Goal: Task Accomplishment & Management: Use online tool/utility

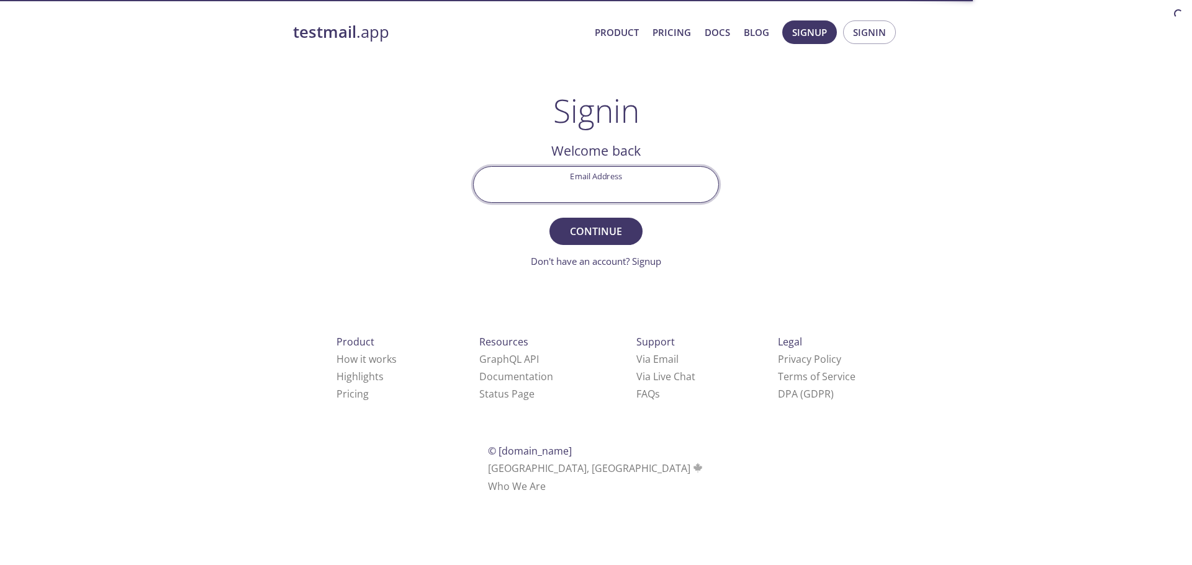
click at [646, 184] on input "Email Address" at bounding box center [596, 184] width 245 height 35
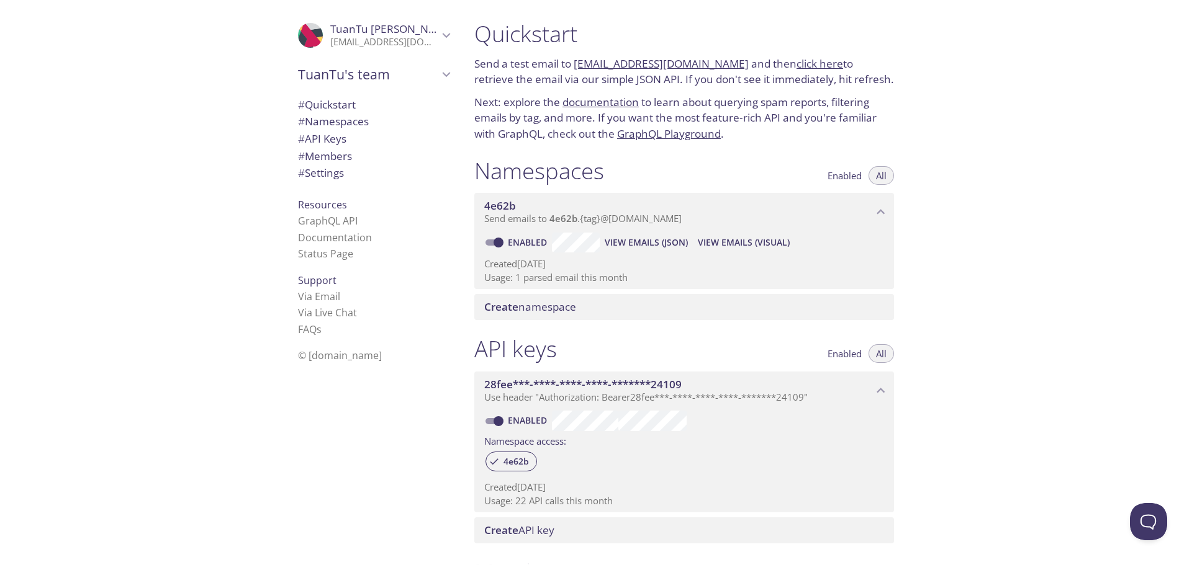
click at [582, 219] on span "Send emails to 4e62b . {tag} @[DOMAIN_NAME]" at bounding box center [582, 218] width 197 height 12
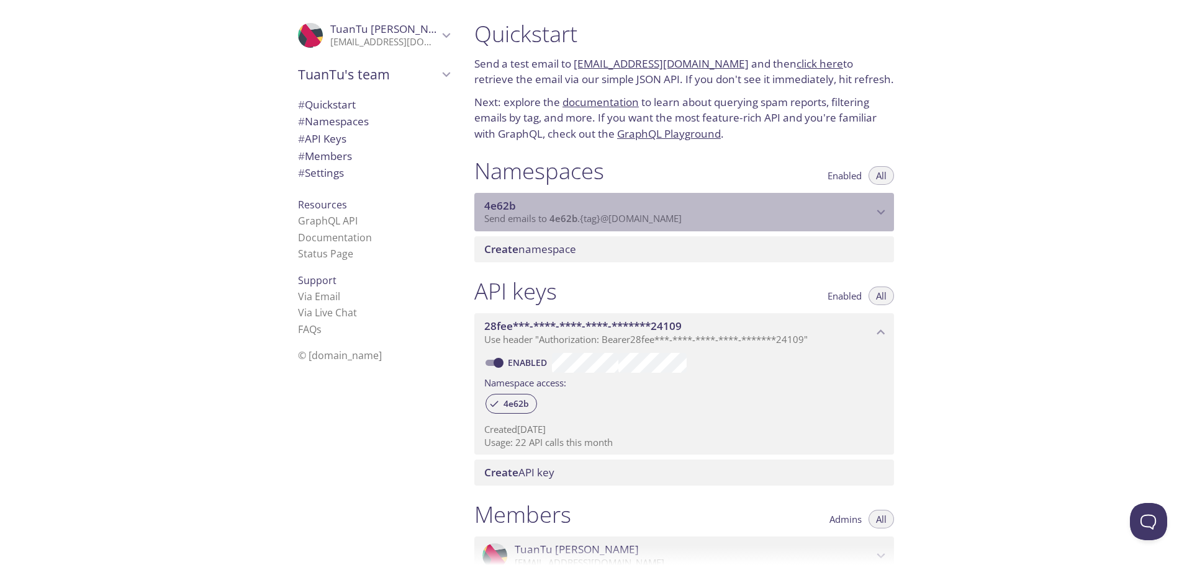
click at [591, 213] on span "Send emails to 4e62b . {tag} @[DOMAIN_NAME]" at bounding box center [582, 218] width 197 height 12
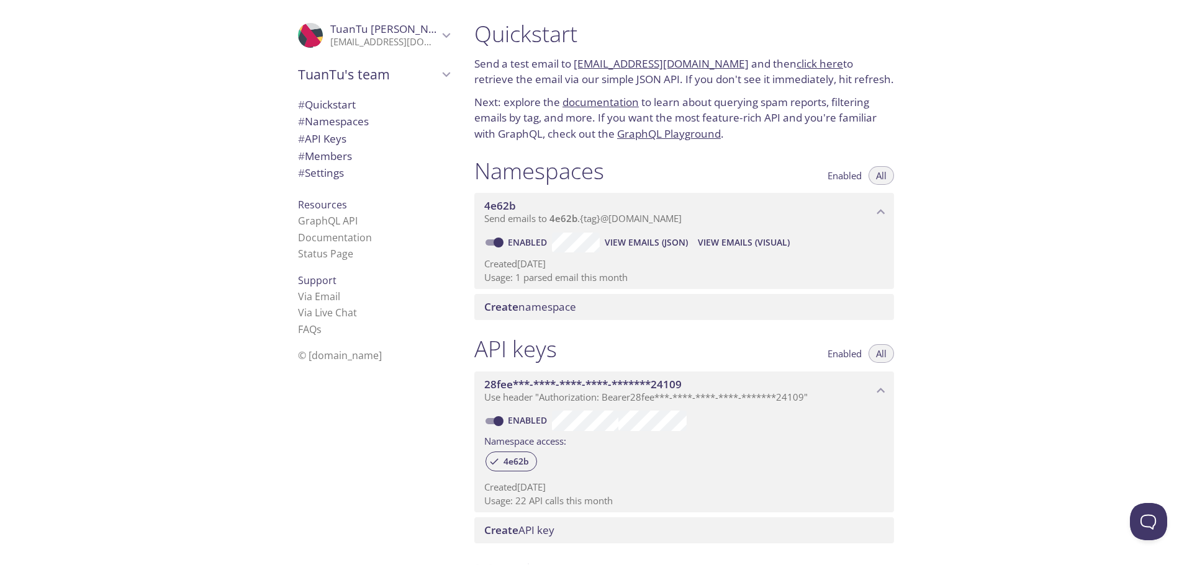
click at [554, 279] on p "Usage: 1 parsed email this month" at bounding box center [684, 277] width 400 height 13
click at [554, 278] on p "Usage: 1 parsed email this month" at bounding box center [684, 277] width 400 height 13
click at [627, 243] on span "View Emails (JSON)" at bounding box center [645, 242] width 83 height 15
click at [729, 234] on button "View Emails (Visual)" at bounding box center [744, 243] width 102 height 20
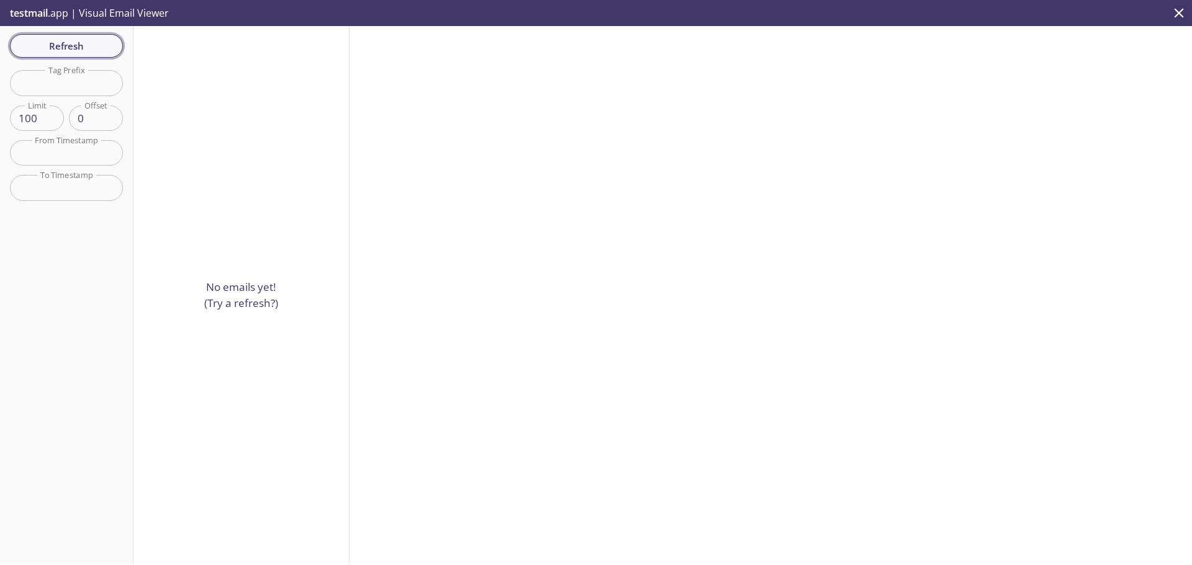
click at [73, 49] on span "Refresh" at bounding box center [66, 46] width 93 height 16
click at [74, 49] on span "Refresh" at bounding box center [66, 46] width 93 height 16
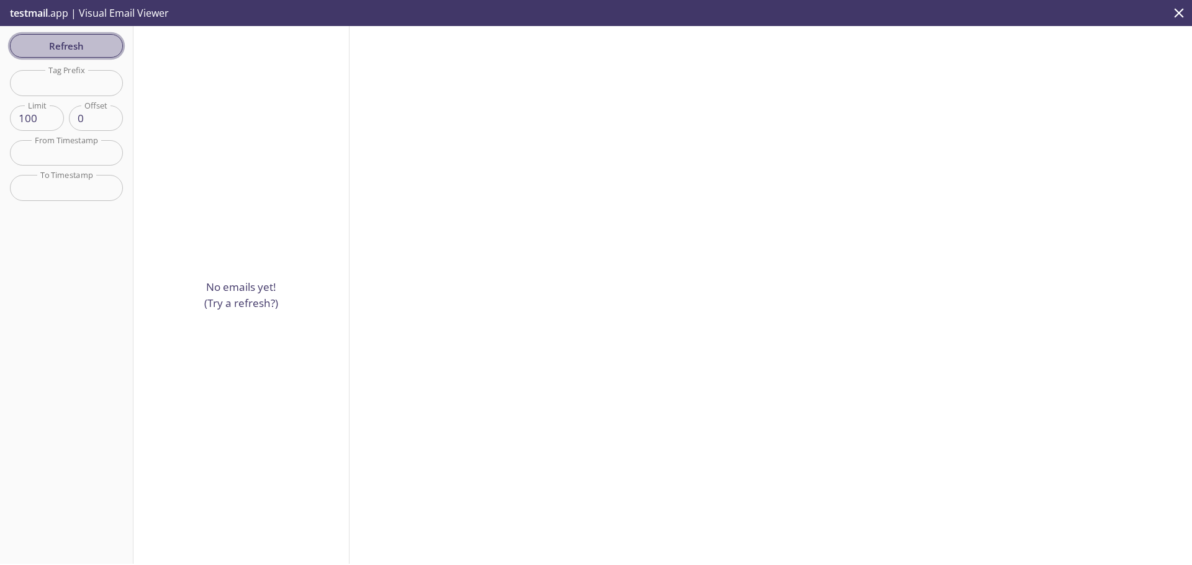
click at [74, 49] on span "Refresh" at bounding box center [66, 46] width 93 height 16
click at [74, 49] on div "Refresh Filters Tag Prefix Tag Prefix Limit 100 Limit Offset 0 Offset From Time…" at bounding box center [66, 295] width 133 height 538
click at [74, 49] on span "Refresh" at bounding box center [66, 46] width 93 height 16
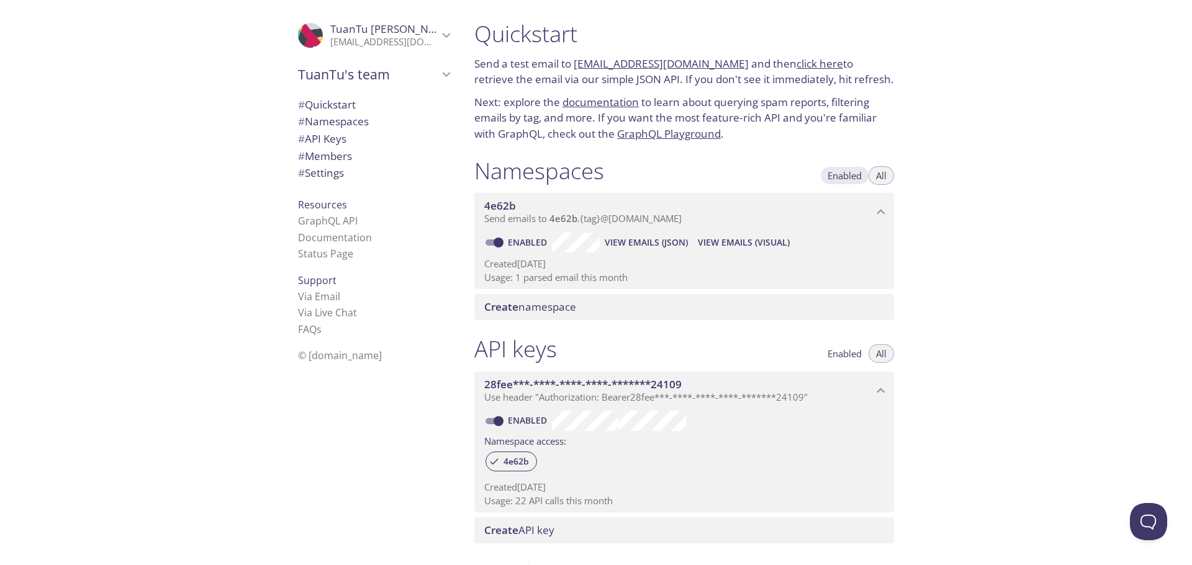
click at [835, 176] on span "Enabled" at bounding box center [844, 176] width 34 height 0
click at [884, 176] on span "All" at bounding box center [881, 176] width 11 height 0
click at [843, 176] on span "Enabled" at bounding box center [844, 176] width 34 height 0
click at [492, 238] on input "Enabled" at bounding box center [498, 242] width 45 height 15
checkbox input "false"
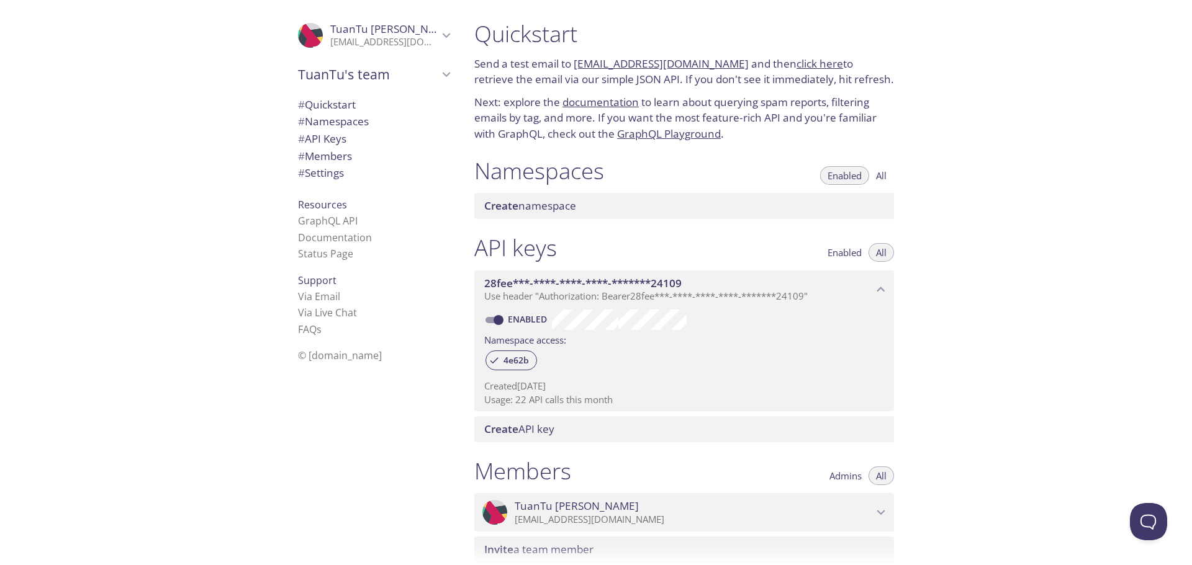
click at [838, 176] on span "Enabled" at bounding box center [844, 176] width 34 height 0
click at [598, 212] on span "Create namespace" at bounding box center [686, 206] width 405 height 14
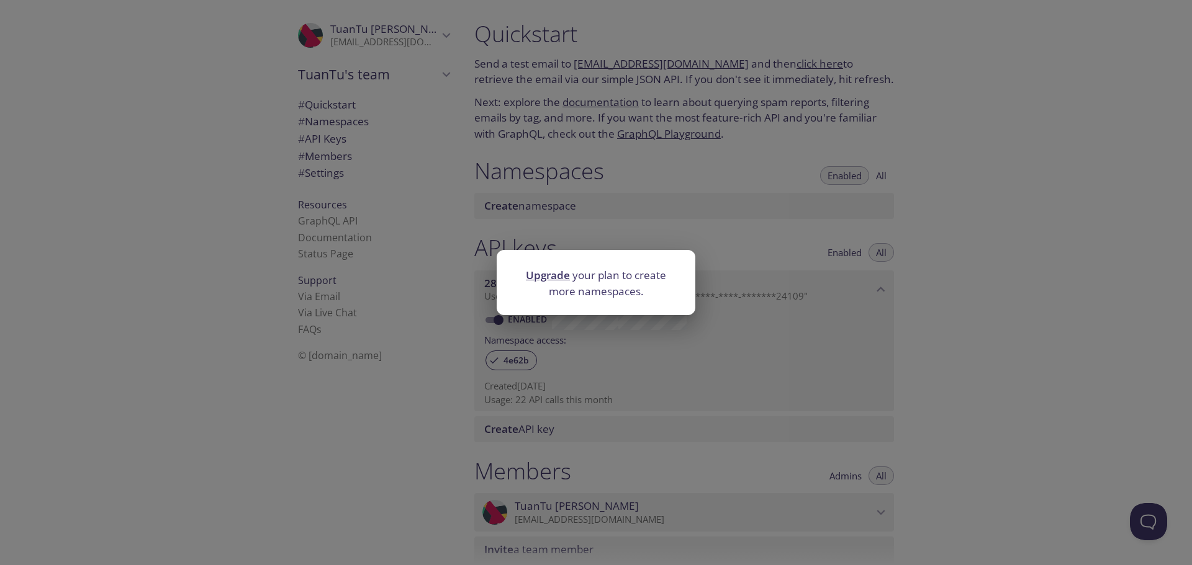
click at [696, 233] on div "Upgrade your plan to create more namespaces." at bounding box center [596, 282] width 1192 height 565
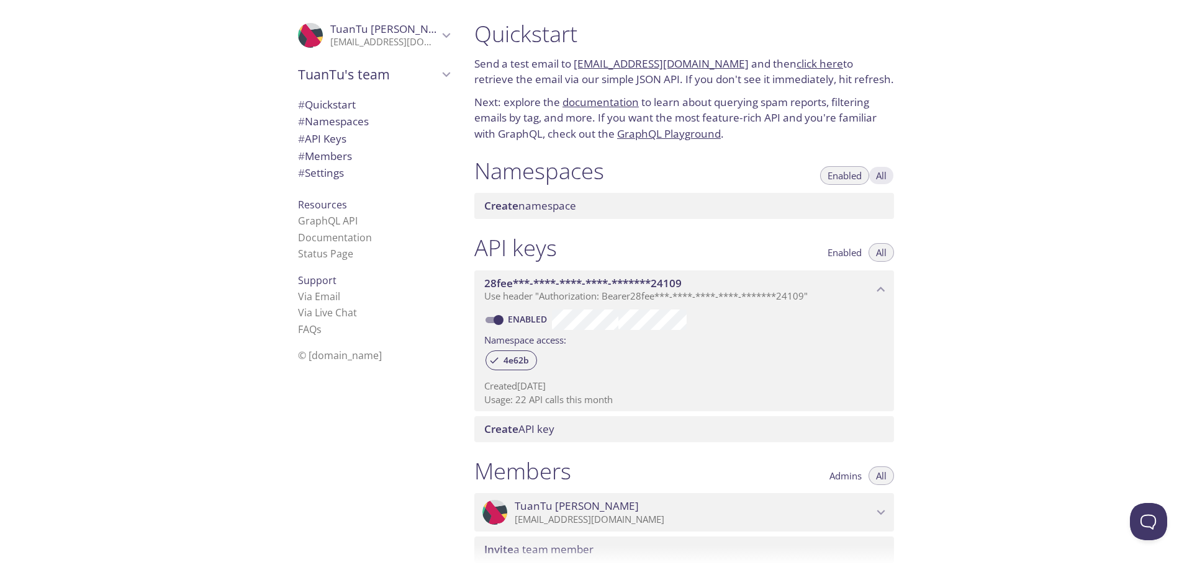
click at [884, 176] on span "All" at bounding box center [881, 176] width 11 height 0
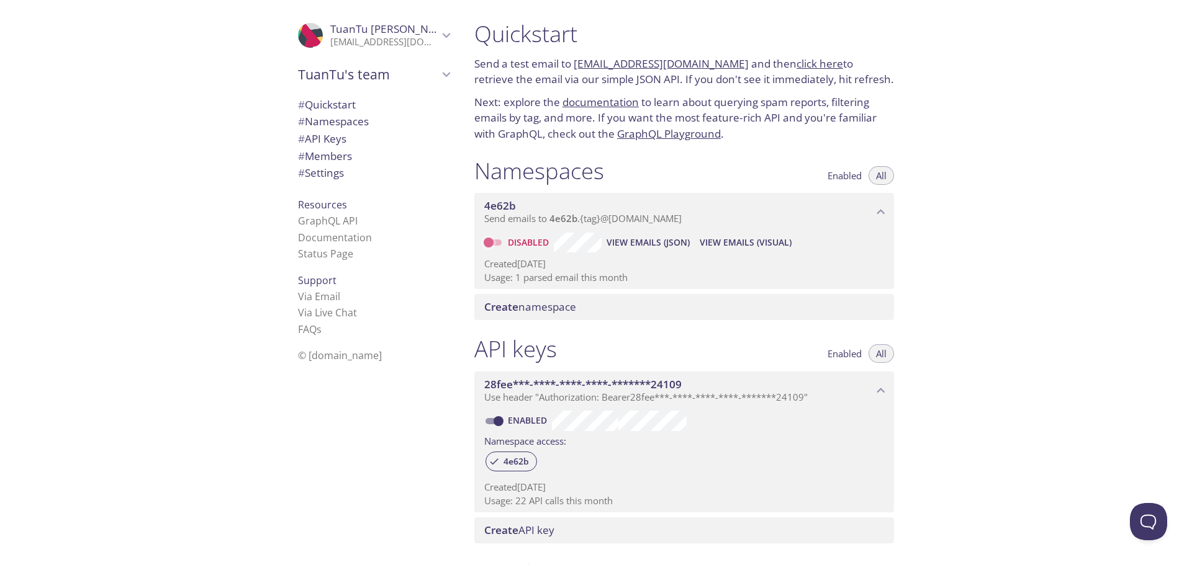
click at [491, 243] on input "Disabled" at bounding box center [488, 242] width 45 height 15
checkbox input "true"
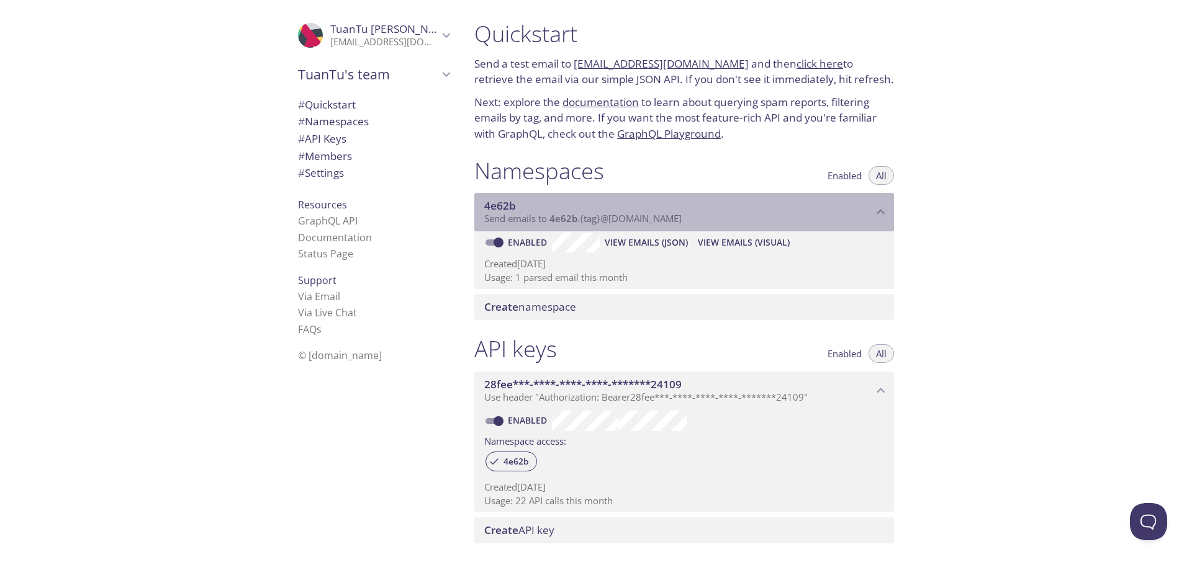
click at [564, 223] on span "4e62b" at bounding box center [563, 218] width 28 height 12
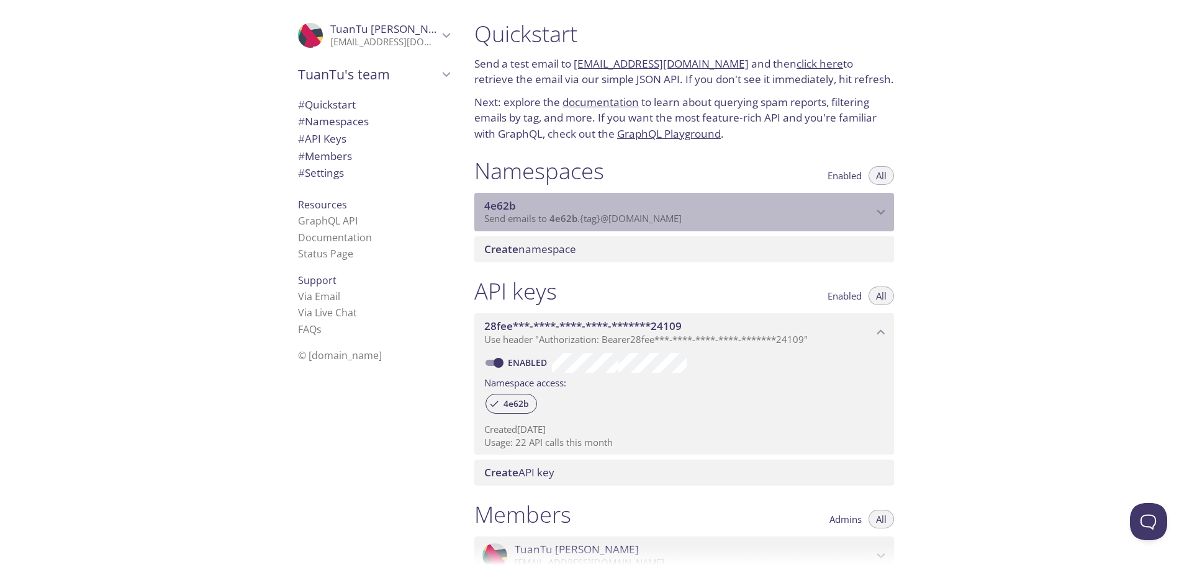
click at [564, 223] on span "4e62b" at bounding box center [563, 218] width 28 height 12
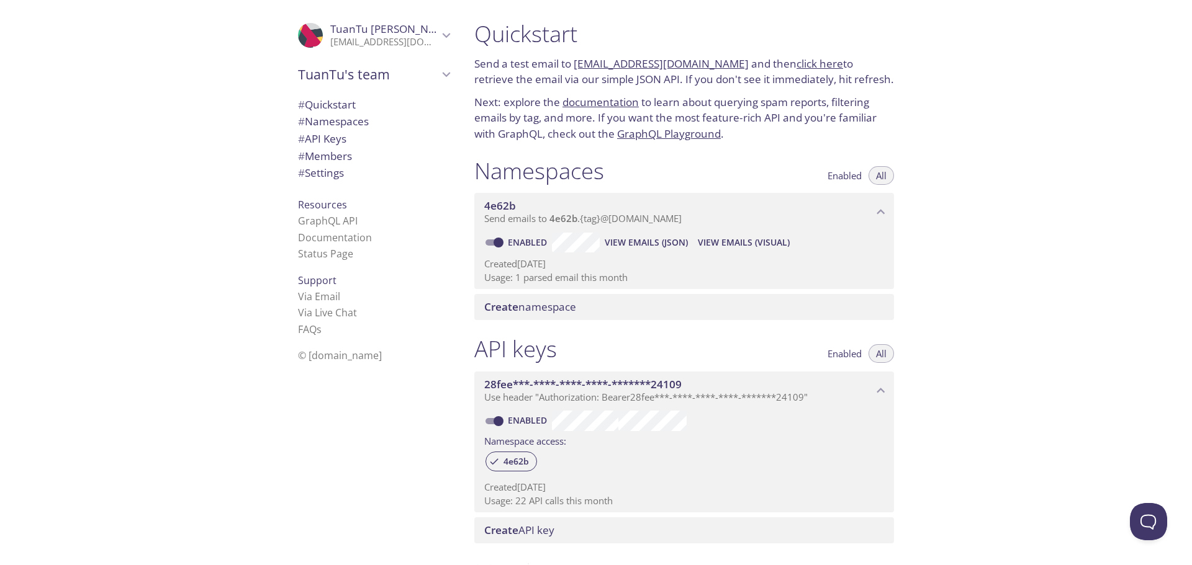
click at [801, 63] on link "click here" at bounding box center [819, 63] width 47 height 14
click at [796, 60] on link "click here" at bounding box center [819, 63] width 47 height 14
drag, startPoint x: 573, startPoint y: 65, endPoint x: 729, endPoint y: 65, distance: 155.2
click at [729, 65] on p "Send a test email to [EMAIL_ADDRESS][DOMAIN_NAME] and then click here to retrie…" at bounding box center [684, 72] width 420 height 32
copy link "[EMAIL_ADDRESS][DOMAIN_NAME]"
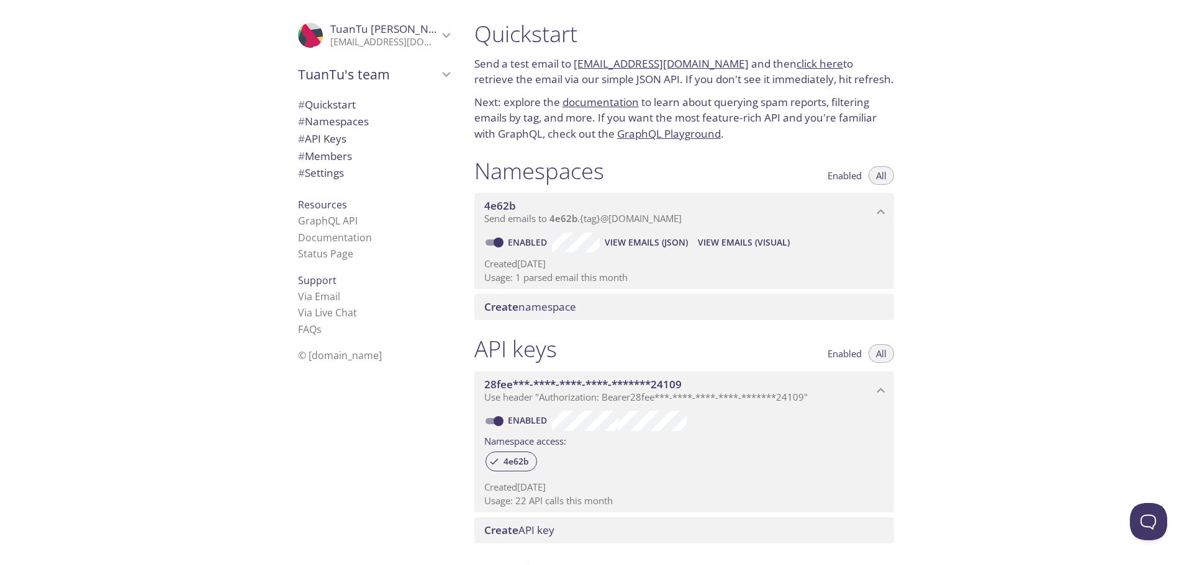
click at [772, 116] on p "Next: explore the documentation to learn about querying spam reports, filtering…" at bounding box center [684, 118] width 420 height 48
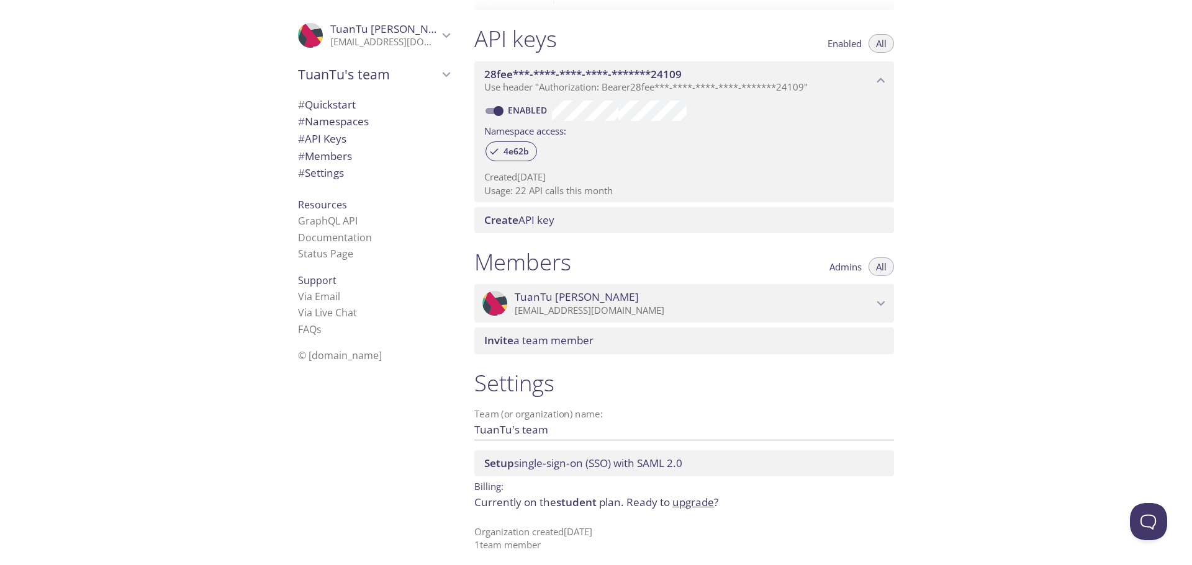
scroll to position [317, 0]
